Goal: Find specific page/section: Find specific page/section

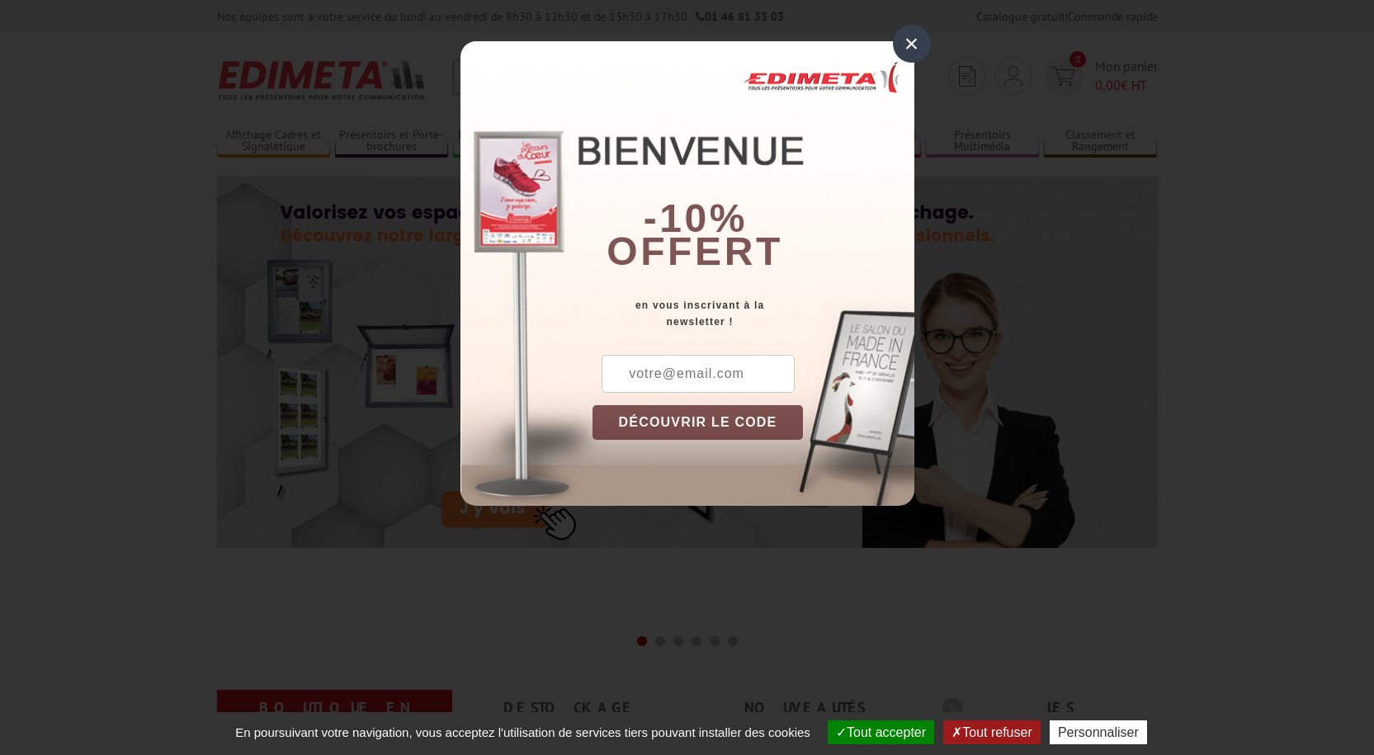
click at [904, 44] on div "×" at bounding box center [912, 44] width 38 height 38
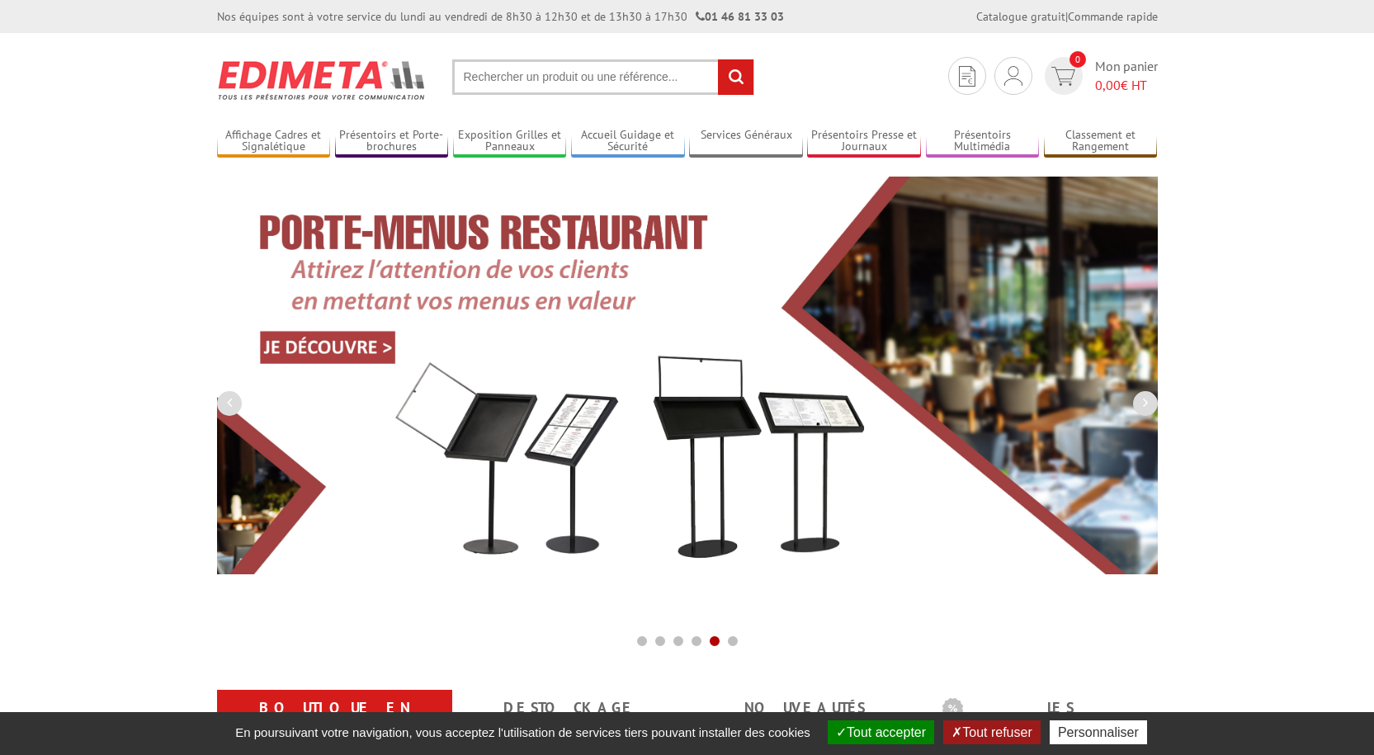
click at [489, 79] on input "text" at bounding box center [603, 76] width 302 height 35
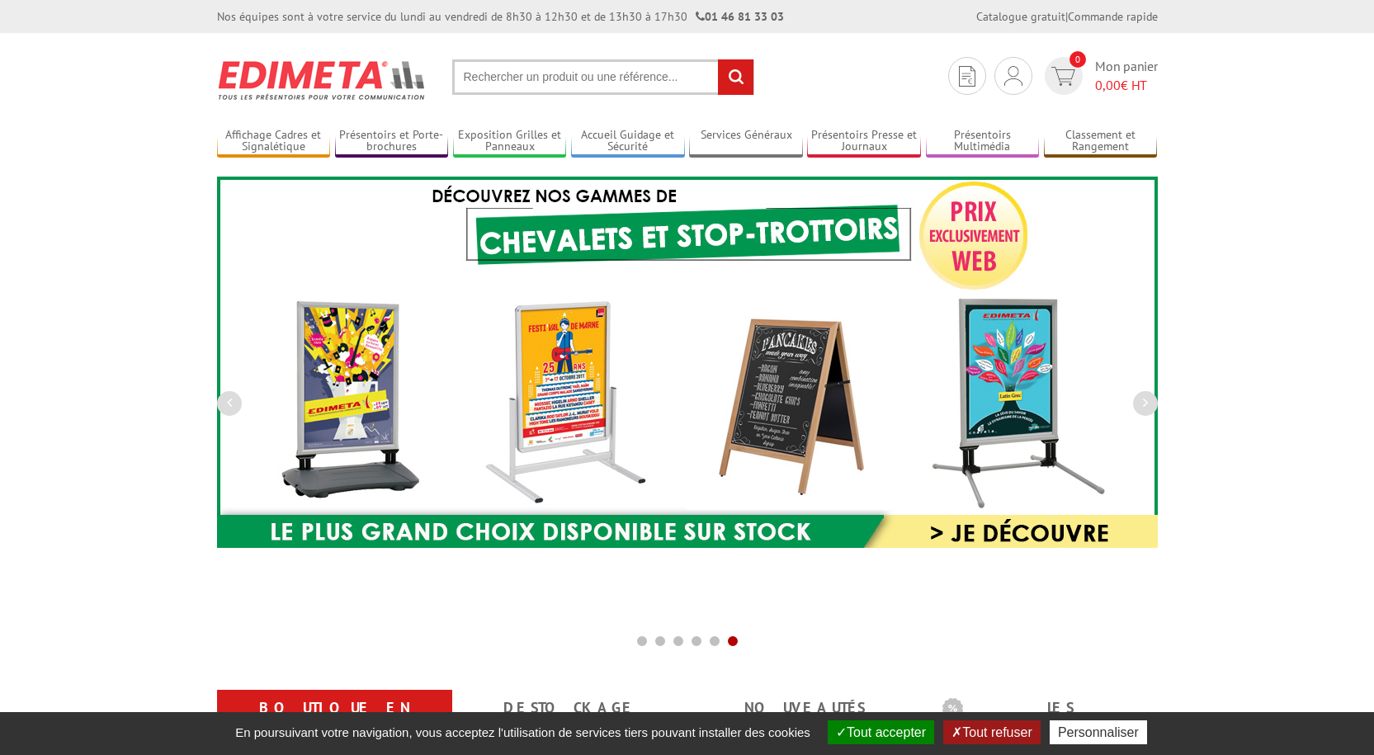
click at [541, 83] on input "text" at bounding box center [603, 76] width 302 height 35
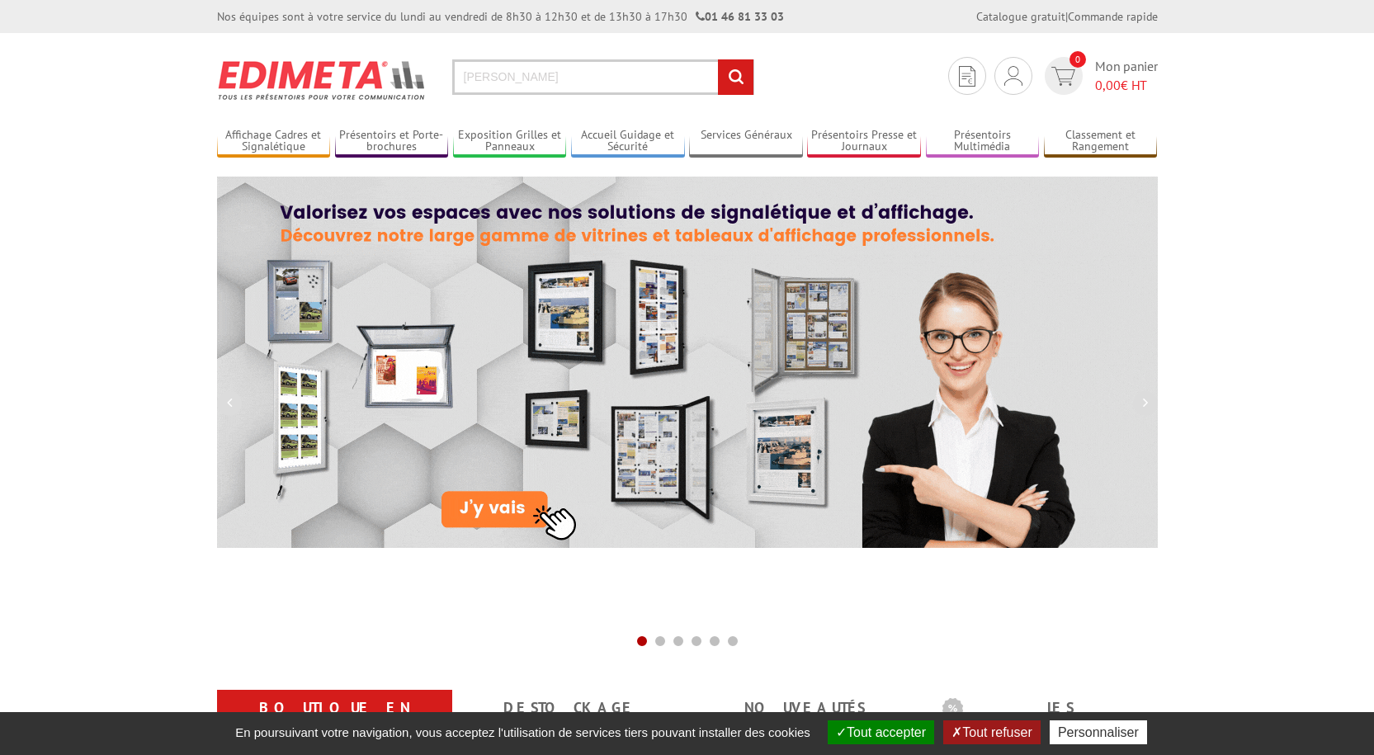
type input "[PERSON_NAME]"
click at [718, 59] on input "rechercher" at bounding box center [735, 76] width 35 height 35
